Goal: Task Accomplishment & Management: Use online tool/utility

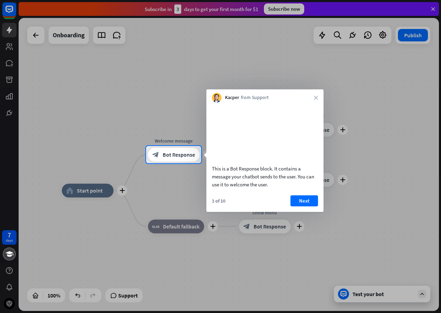
click at [434, 9] on div at bounding box center [220, 73] width 441 height 146
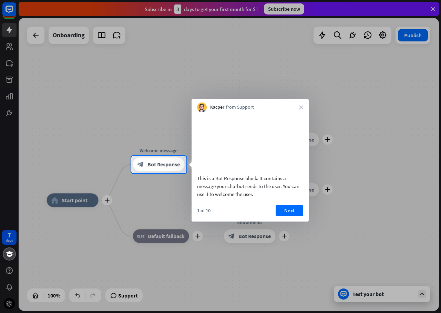
click at [301, 104] on div "Kacper from Support close" at bounding box center [250, 105] width 117 height 13
click at [303, 105] on icon "close" at bounding box center [301, 107] width 4 height 4
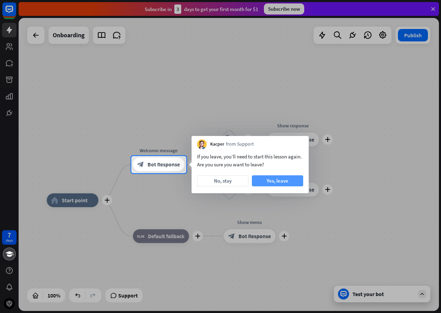
click at [284, 183] on button "Yes, leave" at bounding box center [277, 180] width 51 height 11
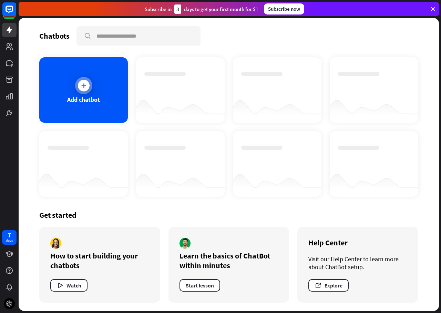
click at [100, 91] on div "Add chatbot" at bounding box center [83, 90] width 89 height 66
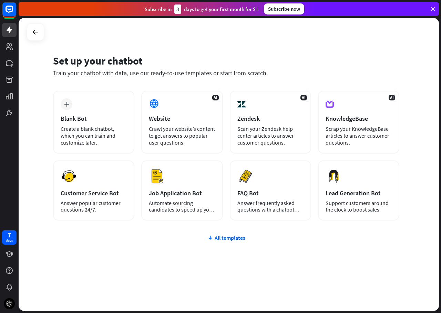
click at [228, 242] on div "plus Blank Bot Create a blank chatbot, which you can train and customize later.…" at bounding box center [226, 197] width 347 height 212
click at [228, 240] on div "All templates" at bounding box center [226, 237] width 347 height 7
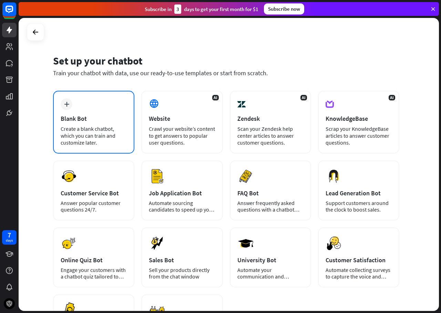
click at [74, 133] on div "Create a blank chatbot, which you can train and customize later." at bounding box center [94, 135] width 66 height 21
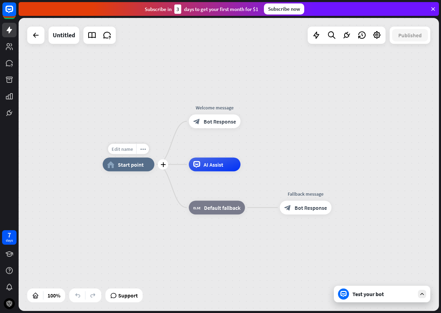
click at [121, 148] on span "Edit name" at bounding box center [122, 149] width 21 height 6
click at [139, 171] on div "Edit name more_horiz plus home_2 Start point" at bounding box center [129, 165] width 52 height 14
click at [139, 162] on span "Start point" at bounding box center [131, 164] width 26 height 7
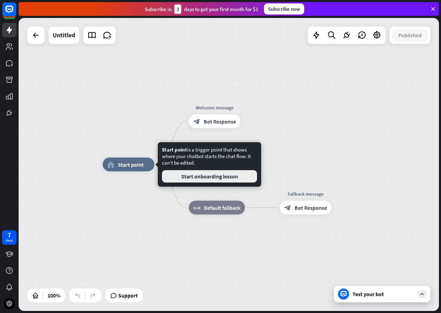
click at [206, 178] on button "Start onboarding lesson" at bounding box center [209, 176] width 95 height 12
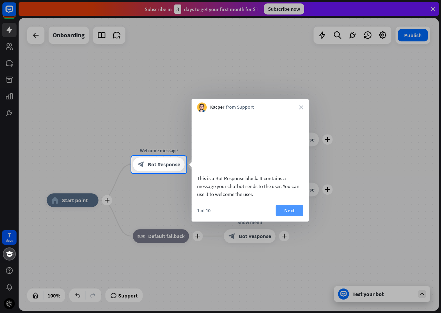
click at [288, 216] on button "Next" at bounding box center [290, 210] width 28 height 11
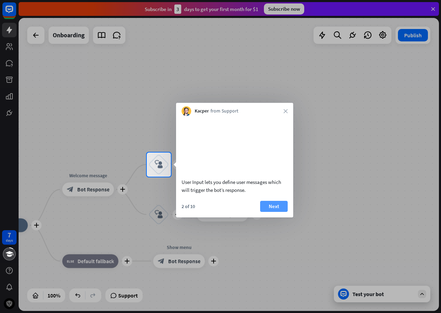
click at [273, 209] on button "Next" at bounding box center [274, 206] width 28 height 11
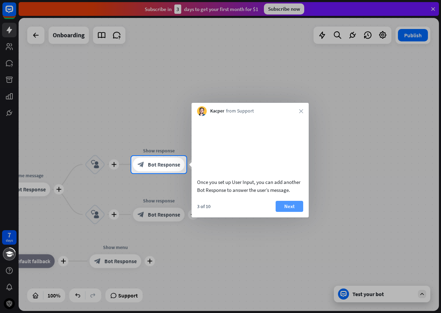
click at [282, 212] on button "Next" at bounding box center [290, 206] width 28 height 11
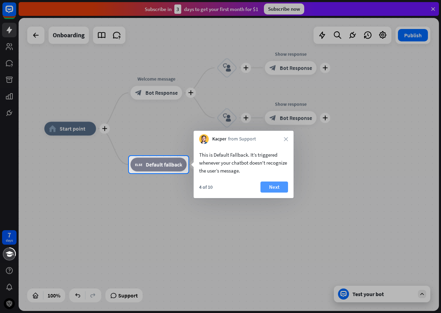
click at [276, 190] on button "Next" at bounding box center [275, 186] width 28 height 11
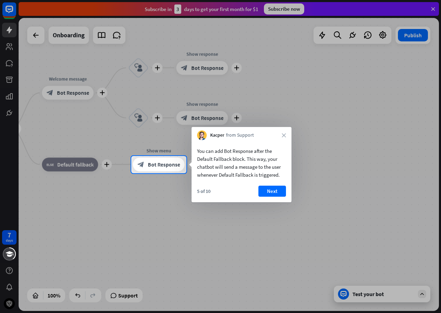
click at [276, 190] on button "Next" at bounding box center [273, 190] width 28 height 11
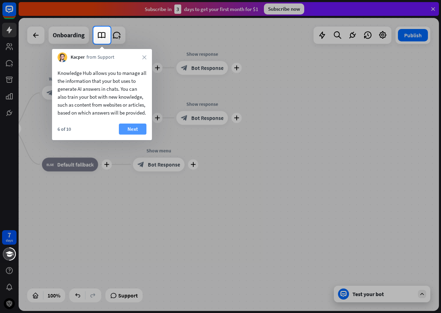
click at [135, 134] on button "Next" at bounding box center [133, 128] width 28 height 11
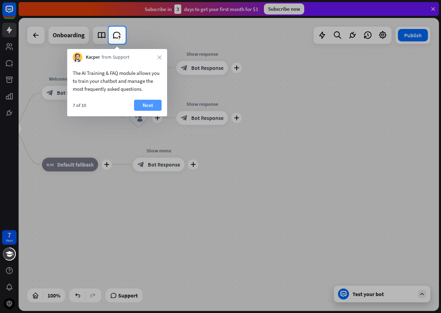
click at [151, 106] on button "Next" at bounding box center [148, 105] width 28 height 11
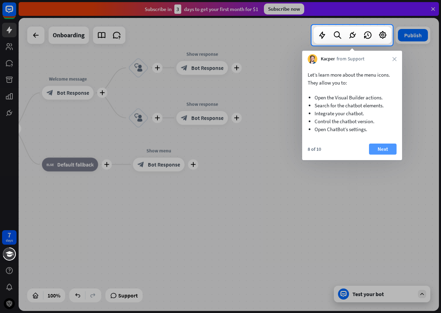
click at [382, 150] on button "Next" at bounding box center [383, 148] width 28 height 11
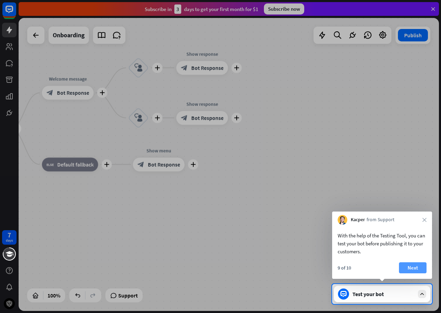
click at [415, 264] on button "Next" at bounding box center [413, 267] width 28 height 11
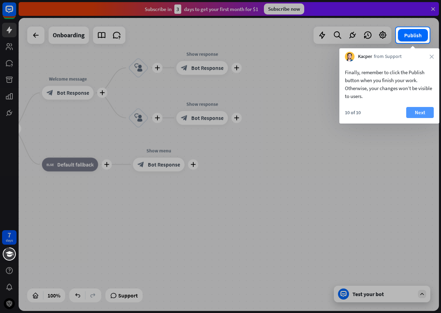
click at [418, 113] on button "Next" at bounding box center [421, 112] width 28 height 11
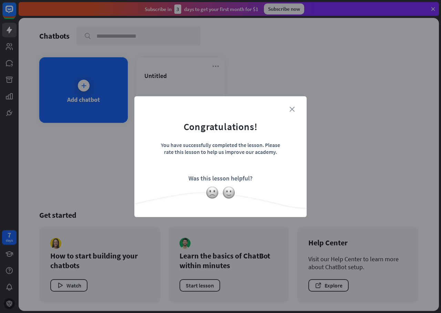
click at [294, 111] on icon "close" at bounding box center [292, 109] width 5 height 5
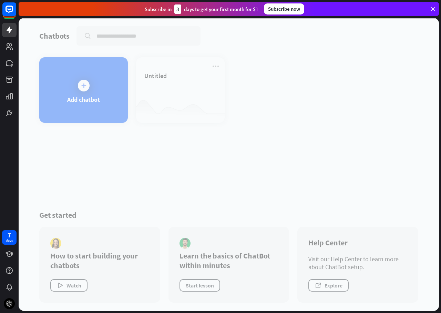
click at [160, 83] on div at bounding box center [229, 164] width 421 height 293
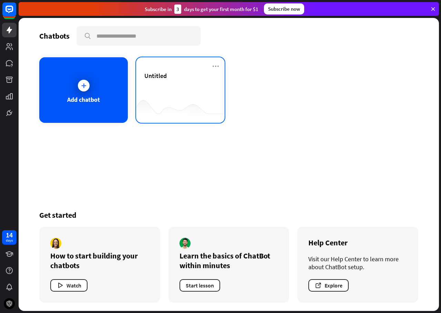
click at [170, 88] on div "Untitled" at bounding box center [180, 84] width 72 height 24
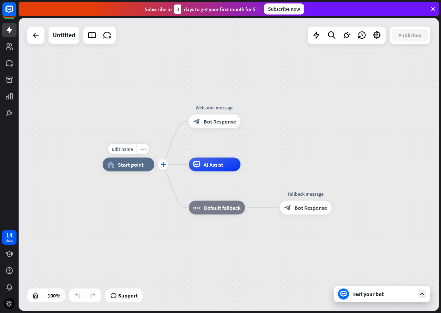
click at [167, 166] on div "plus" at bounding box center [163, 164] width 10 height 10
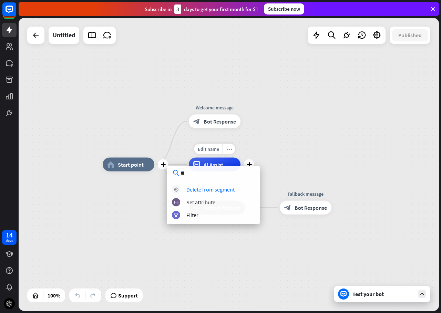
type input "*"
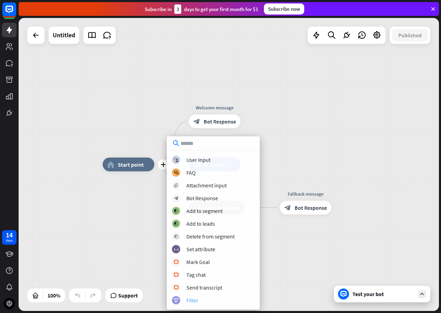
click at [201, 298] on div "filter Filter" at bounding box center [213, 300] width 83 height 8
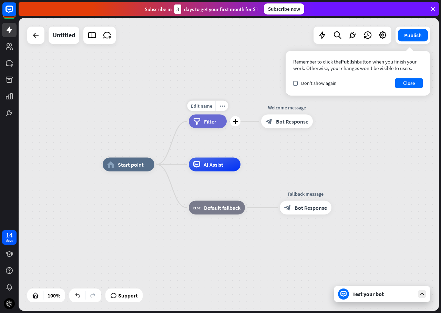
click at [210, 122] on span "Filter" at bounding box center [210, 121] width 12 height 7
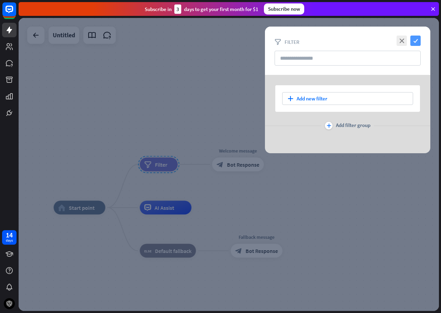
click at [416, 44] on icon "check" at bounding box center [416, 41] width 10 height 10
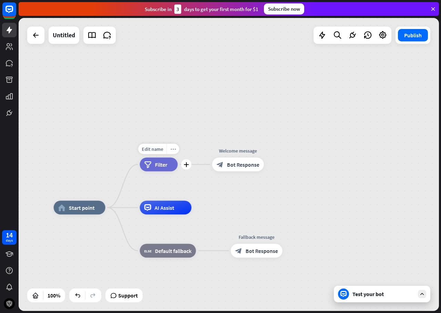
click at [171, 147] on icon "more_horiz" at bounding box center [173, 148] width 6 height 5
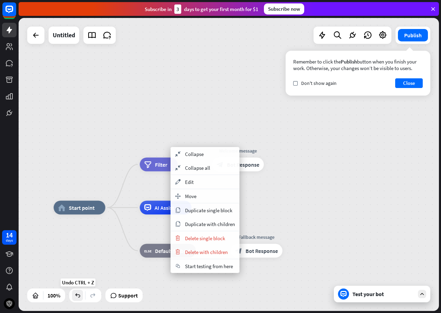
click at [80, 295] on icon at bounding box center [77, 295] width 7 height 7
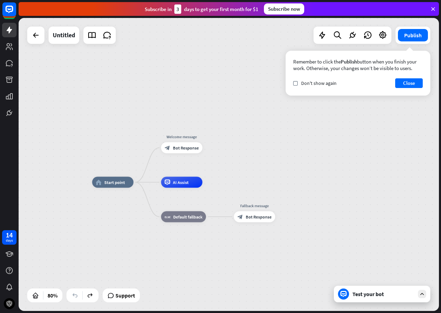
drag, startPoint x: 106, startPoint y: 172, endPoint x: 143, endPoint y: 117, distance: 66.8
click at [143, 117] on div "home_2 Start point Welcome message block_bot_response Bot Response AI Assist bl…" at bounding box center [229, 164] width 421 height 293
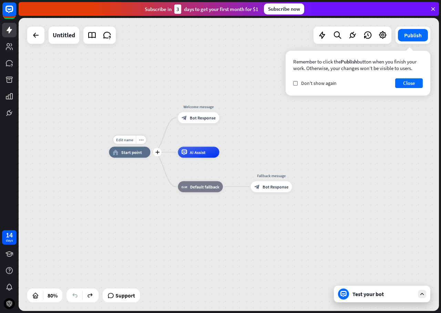
click at [141, 155] on div "home_2 Start point" at bounding box center [129, 152] width 41 height 11
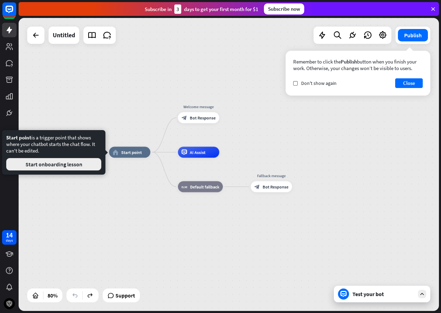
click at [91, 163] on button "Start onboarding lesson" at bounding box center [53, 164] width 95 height 12
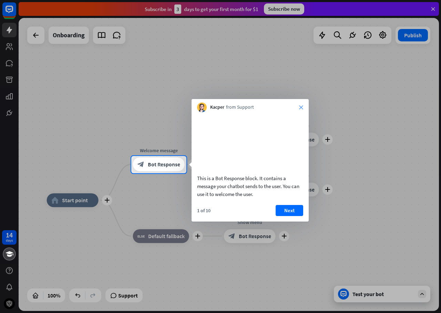
click at [303, 106] on icon "close" at bounding box center [301, 107] width 4 height 4
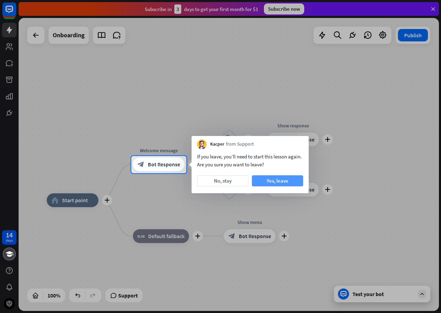
click at [266, 182] on button "Yes, leave" at bounding box center [277, 180] width 51 height 11
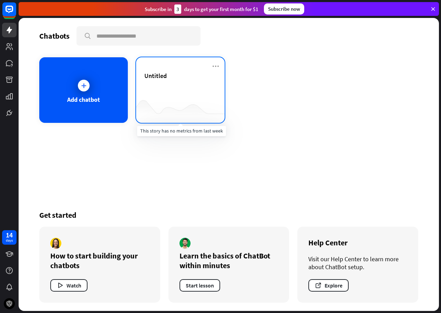
click at [149, 100] on div at bounding box center [180, 109] width 89 height 27
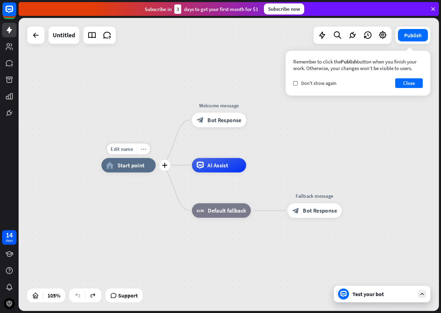
click at [143, 149] on icon "more_horiz" at bounding box center [144, 149] width 6 height 6
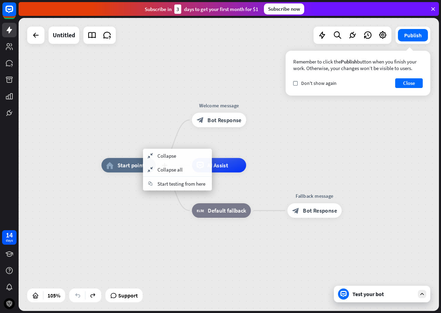
click at [132, 158] on div "plus home_2 Start point" at bounding box center [128, 165] width 54 height 14
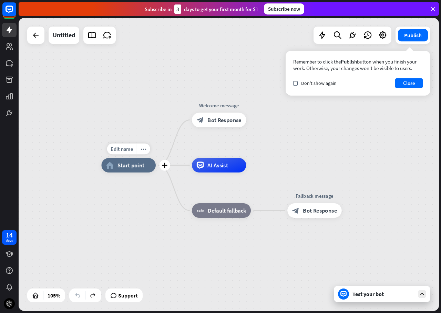
click at [132, 149] on span "Edit name" at bounding box center [122, 149] width 22 height 7
type input "********"
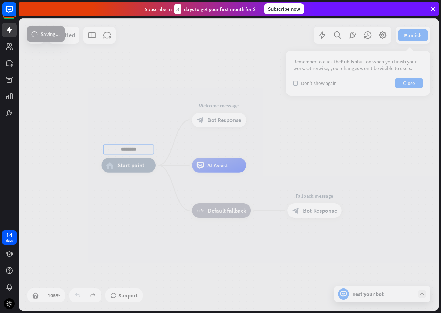
click at [129, 191] on div "******** home_2 Start point Welcome message block_bot_response Bot Response AI …" at bounding box center [229, 164] width 421 height 293
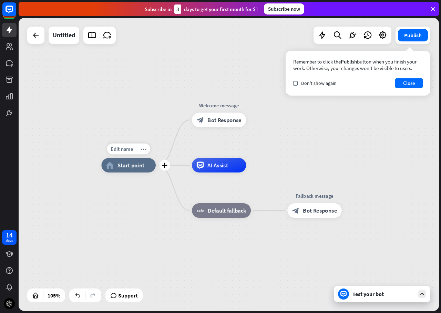
click at [138, 168] on span "Start point" at bounding box center [131, 164] width 27 height 7
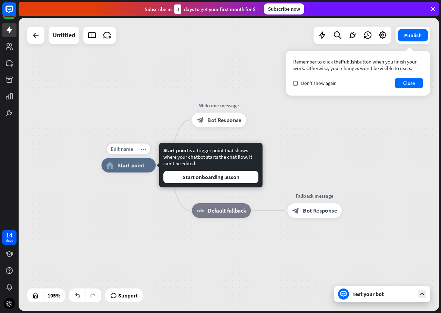
click at [151, 201] on div "Edit name more_horiz plus home_2 Start point Welcome message block_bot_response…" at bounding box center [322, 318] width 442 height 307
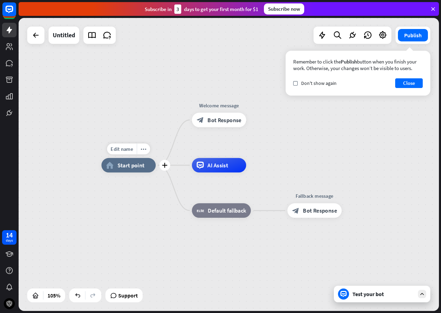
click at [111, 168] on icon "home_2" at bounding box center [110, 164] width 8 height 7
click at [155, 200] on div "Edit name more_horiz Telegram home_2 Start point Welcome message block_bot_resp…" at bounding box center [322, 318] width 442 height 307
click at [166, 167] on icon "plus" at bounding box center [165, 164] width 6 height 5
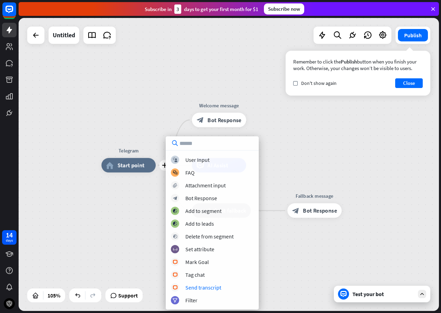
click at [135, 263] on div "plus Telegram home_2 Start point Welcome message block_bot_response Bot Respons…" at bounding box center [322, 318] width 442 height 307
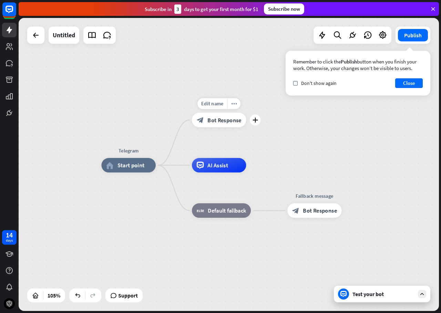
click at [220, 125] on div "block_bot_response Bot Response" at bounding box center [219, 120] width 54 height 14
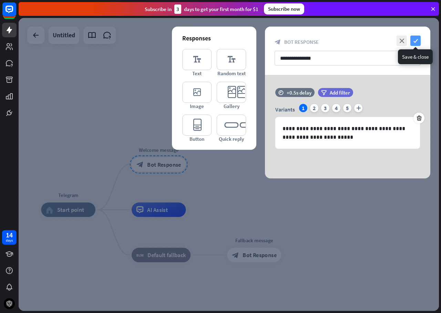
click at [418, 39] on icon "check" at bounding box center [416, 41] width 10 height 10
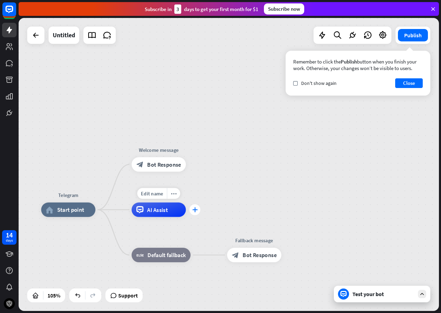
click at [197, 213] on div "plus" at bounding box center [195, 209] width 11 height 11
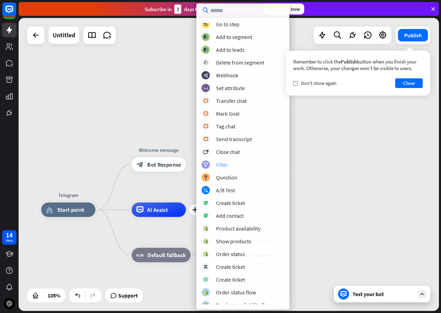
scroll to position [59, 0]
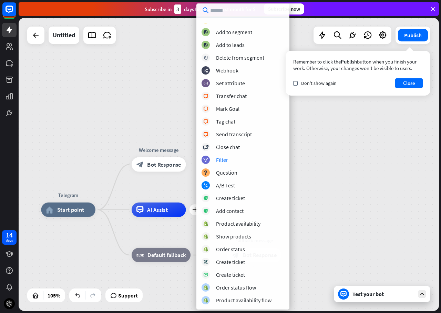
click at [317, 166] on div "Telegram home_2 Start point Welcome message block_bot_response Bot Response plu…" at bounding box center [229, 164] width 421 height 293
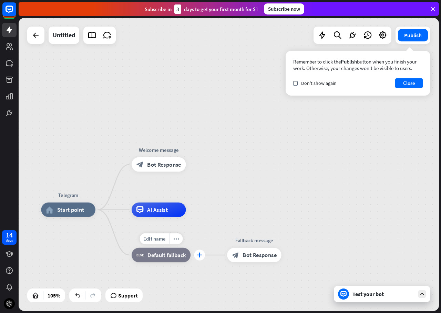
click at [204, 256] on div "plus" at bounding box center [199, 254] width 11 height 11
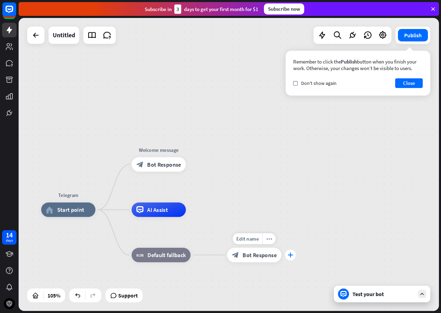
click at [292, 254] on icon "plus" at bounding box center [291, 254] width 6 height 5
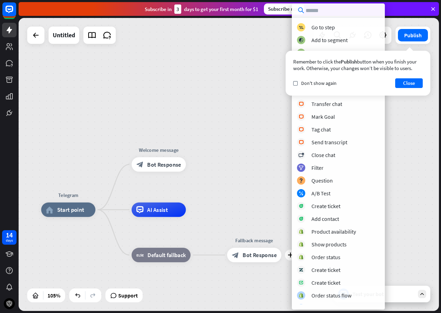
scroll to position [97, 0]
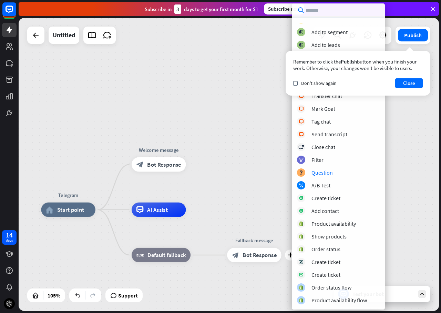
click at [246, 183] on div "Telegram home_2 Start point Welcome message block_bot_response Bot Response AI …" at bounding box center [229, 164] width 421 height 293
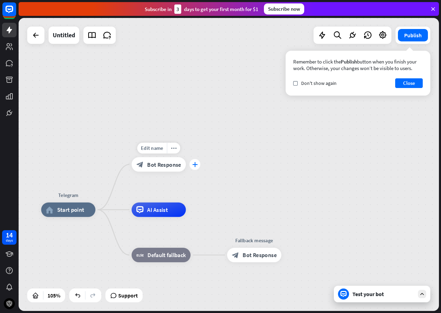
click at [195, 166] on icon "plus" at bounding box center [195, 164] width 6 height 5
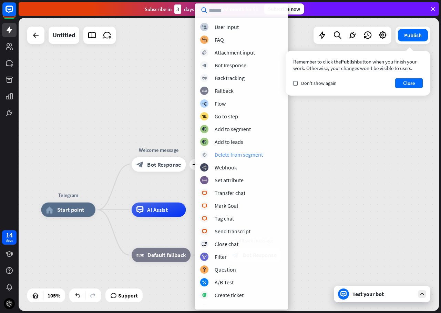
scroll to position [34, 0]
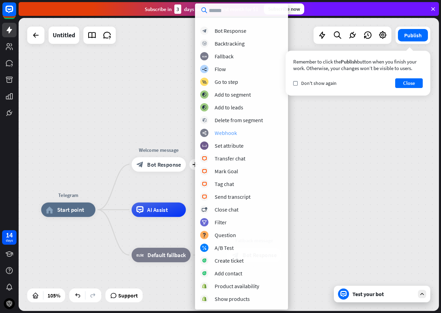
click at [235, 137] on div "webhooks Webhook" at bounding box center [241, 133] width 83 height 8
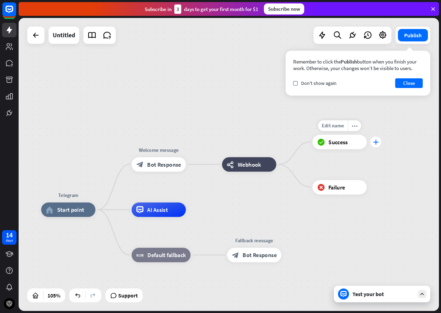
click at [379, 146] on div "plus" at bounding box center [376, 141] width 11 height 11
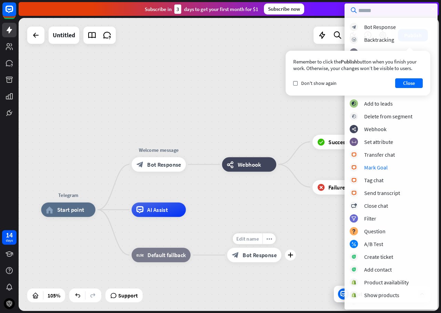
click at [253, 244] on div "Edit name" at bounding box center [248, 238] width 30 height 11
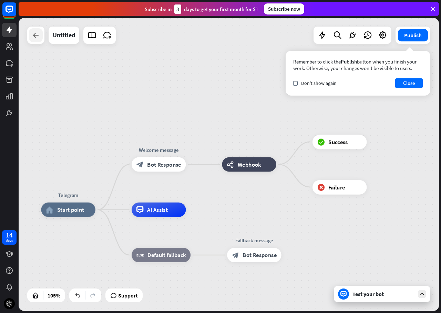
click at [31, 39] on div at bounding box center [36, 35] width 14 height 14
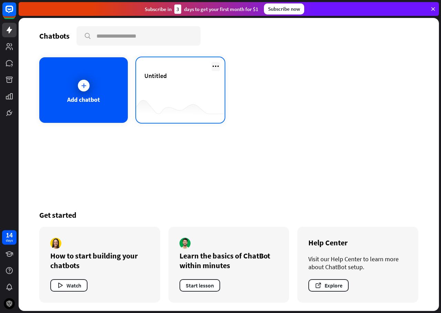
click at [217, 66] on icon at bounding box center [216, 66] width 8 height 8
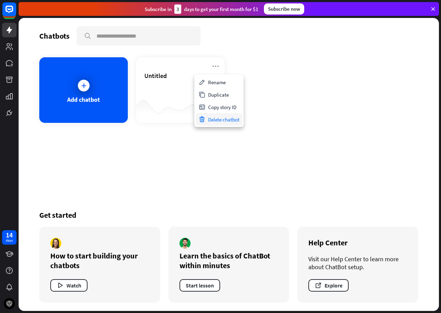
click at [214, 123] on div "Delete chatbot" at bounding box center [219, 119] width 47 height 12
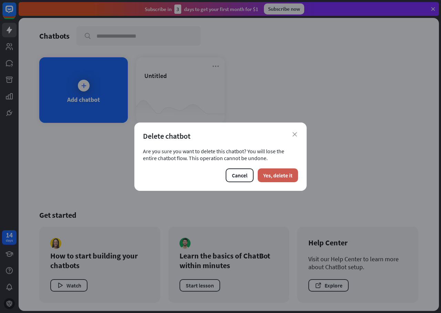
click at [275, 173] on button "Yes, delete it" at bounding box center [278, 175] width 40 height 14
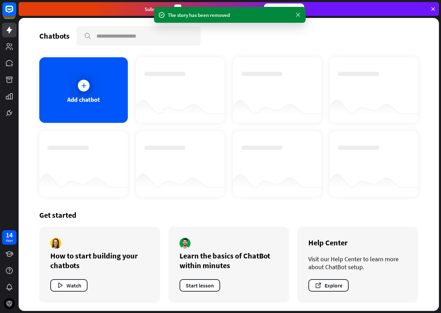
click at [298, 14] on icon at bounding box center [298, 14] width 7 height 7
